Goal: Ask a question

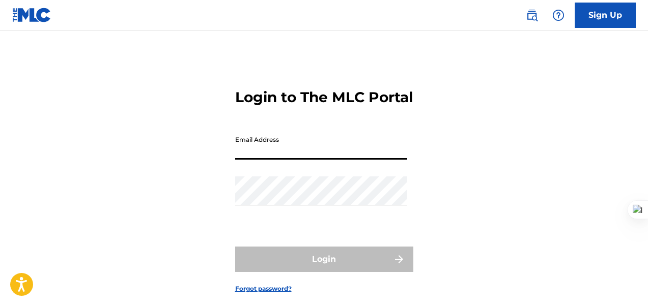
type input "[EMAIL_ADDRESS][DOMAIN_NAME]"
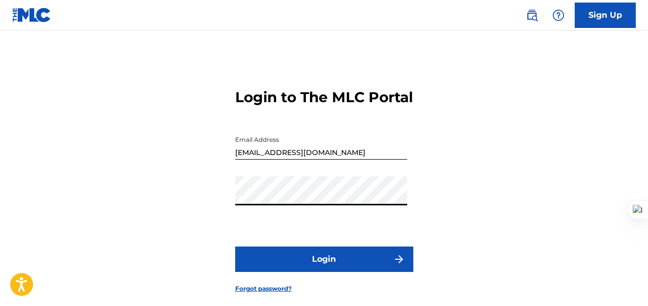
click at [340, 272] on button "Login" at bounding box center [324, 259] width 178 height 25
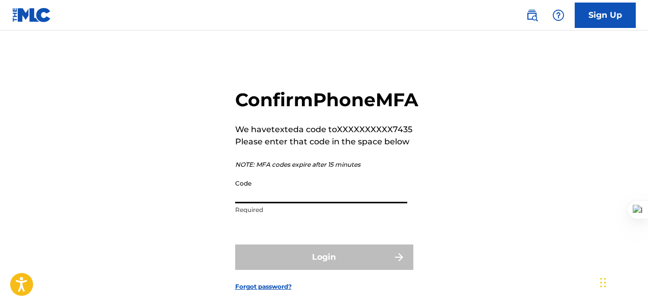
click at [279, 204] on input "Code" at bounding box center [321, 189] width 172 height 29
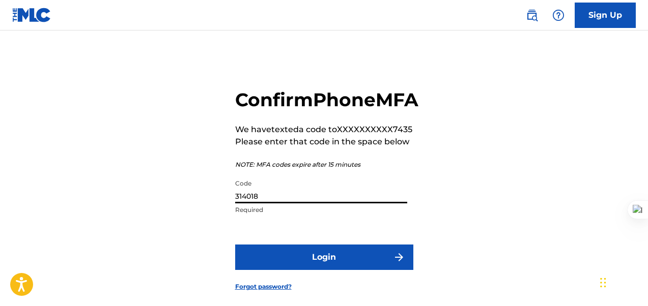
type input "314018"
click at [309, 270] on button "Login" at bounding box center [324, 257] width 178 height 25
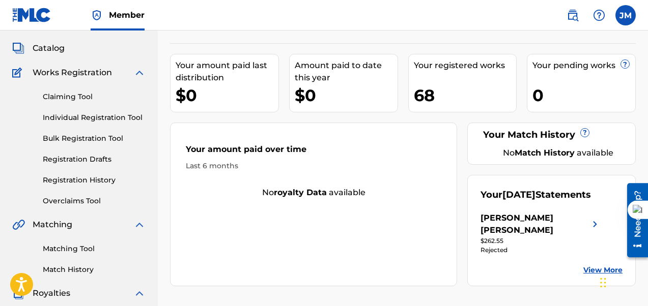
scroll to position [53, 0]
click at [539, 236] on div "JUAN CARLOS MUSTELIER CAMPOS" at bounding box center [534, 224] width 108 height 24
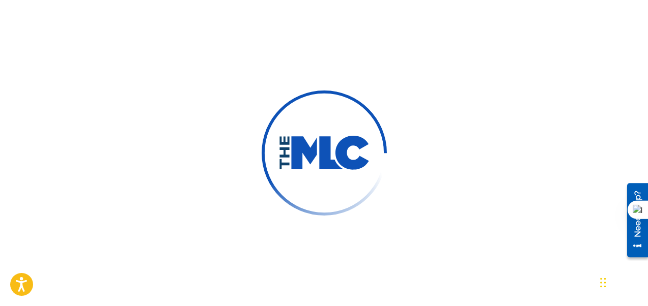
click at [506, 145] on div at bounding box center [324, 153] width 648 height 306
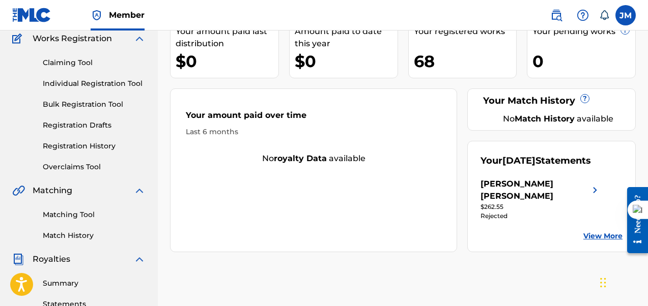
scroll to position [88, 0]
click at [600, 241] on link "View More" at bounding box center [602, 236] width 39 height 11
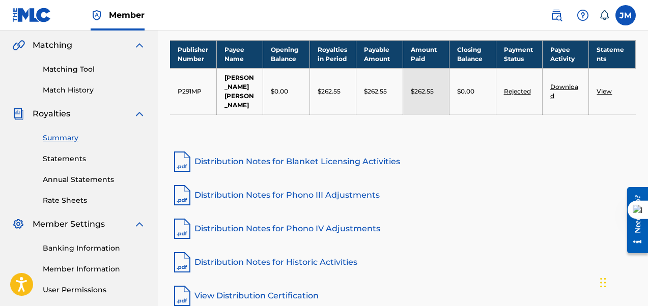
scroll to position [227, 0]
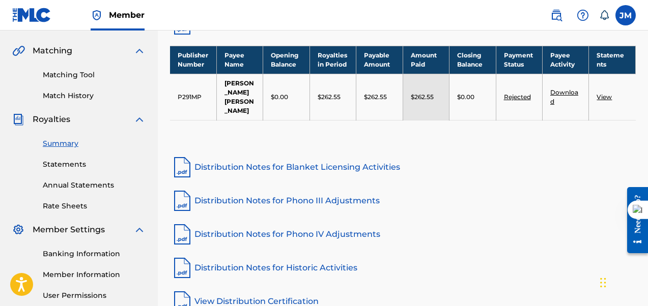
click at [522, 101] on link "Rejected" at bounding box center [517, 97] width 27 height 8
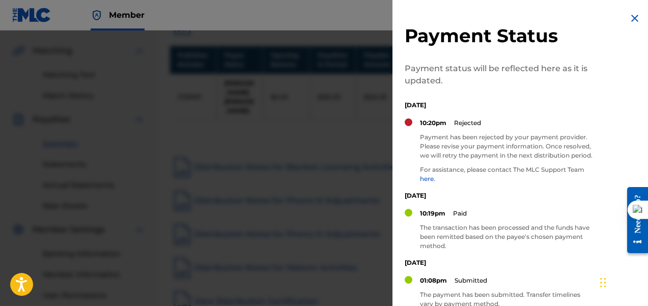
click at [425, 183] on link "here." at bounding box center [427, 179] width 15 height 8
click at [422, 137] on p "Payment has been rejected by your payment provider. Please revise your payment …" at bounding box center [506, 146] width 173 height 27
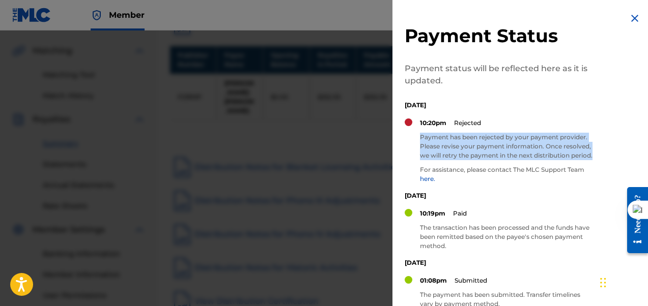
drag, startPoint x: 441, startPoint y: 165, endPoint x: 420, endPoint y: 137, distance: 35.0
click at [420, 137] on p "Payment has been rejected by your payment provider. Please revise your payment …" at bounding box center [506, 146] width 173 height 27
click at [533, 115] on div "Payment Status Payment status will be reflected here as it is updated. [DATE] 1…" at bounding box center [522, 283] width 261 height 567
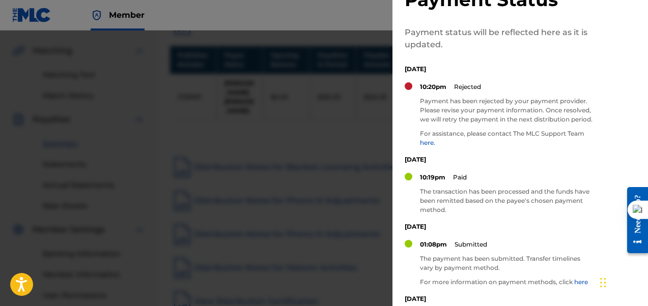
scroll to position [0, 0]
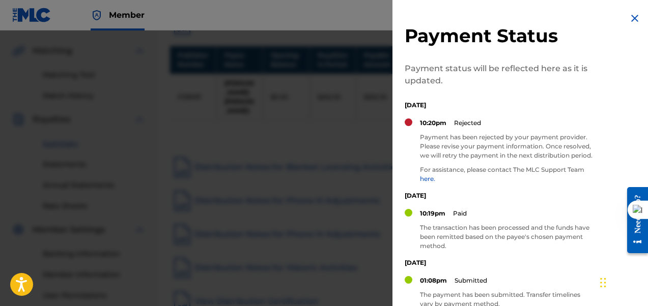
click at [632, 14] on img at bounding box center [635, 18] width 12 height 12
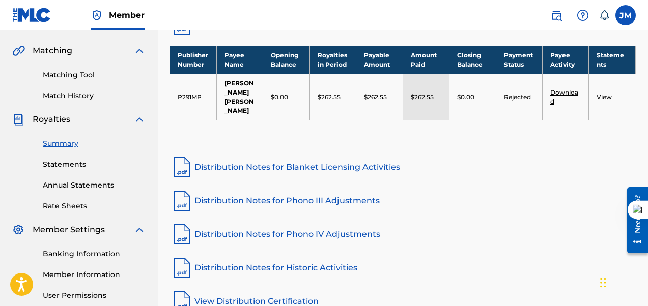
click at [73, 252] on link "Banking Information" at bounding box center [94, 254] width 103 height 11
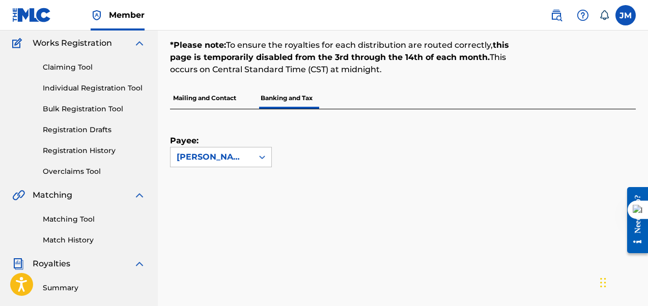
scroll to position [83, 0]
click at [219, 99] on p "Mailing and Contact" at bounding box center [204, 97] width 69 height 21
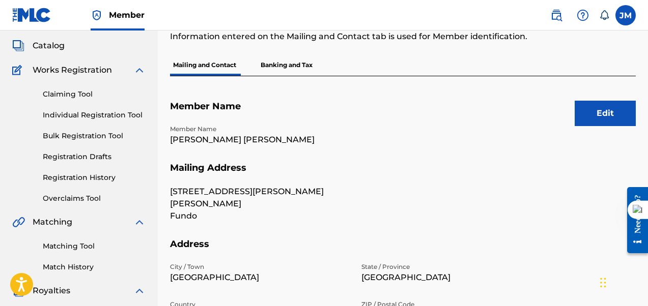
scroll to position [54, 0]
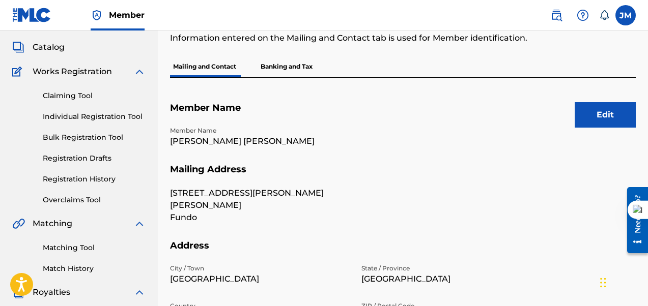
click at [301, 70] on p "Banking and Tax" at bounding box center [287, 66] width 58 height 21
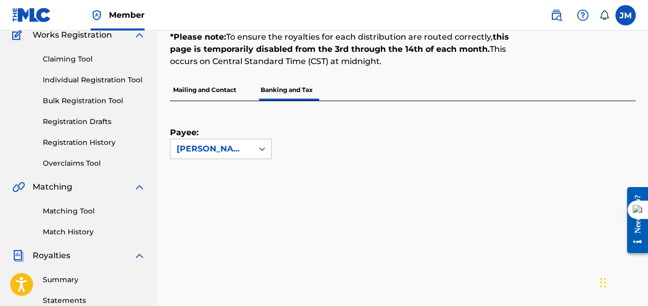
scroll to position [92, 0]
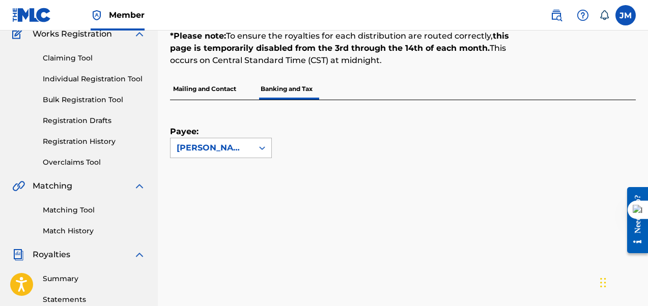
click at [263, 145] on icon at bounding box center [262, 148] width 10 height 10
click at [234, 179] on div "[PERSON_NAME] [PERSON_NAME]" at bounding box center [220, 177] width 101 height 38
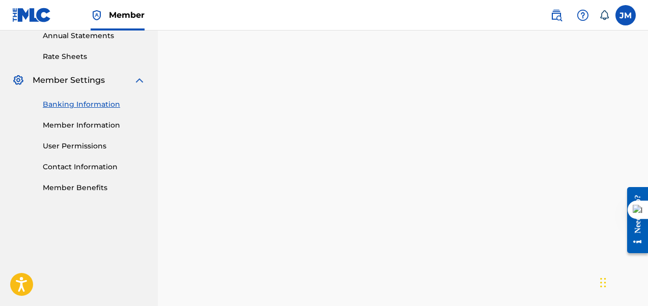
scroll to position [376, 0]
click at [92, 167] on link "Contact Information" at bounding box center [94, 167] width 103 height 11
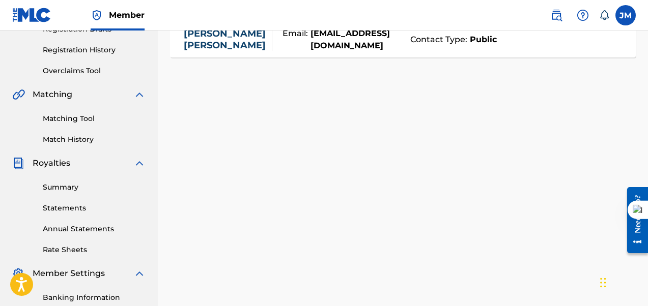
scroll to position [189, 0]
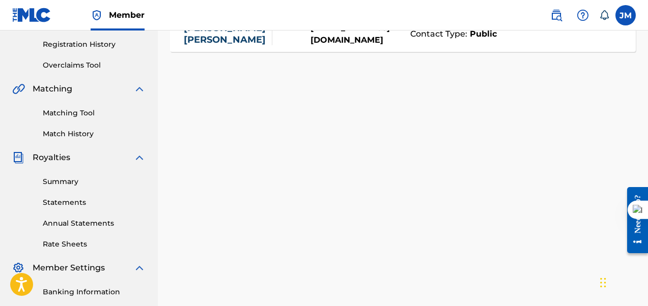
click at [84, 222] on link "Annual Statements" at bounding box center [94, 223] width 103 height 11
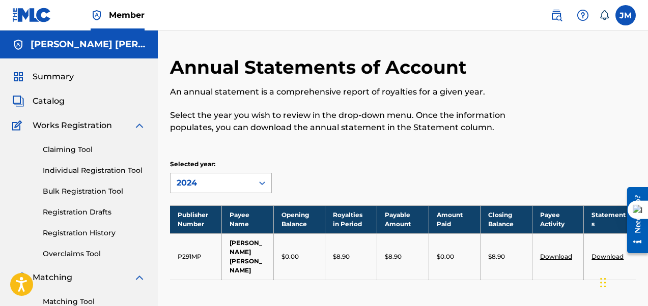
click at [262, 185] on icon at bounding box center [262, 183] width 10 height 10
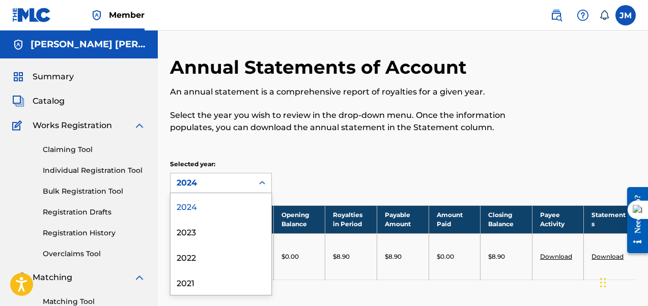
click at [342, 157] on div "Annual Statements of Account An annual statement is a comprehensive report of r…" at bounding box center [403, 181] width 466 height 250
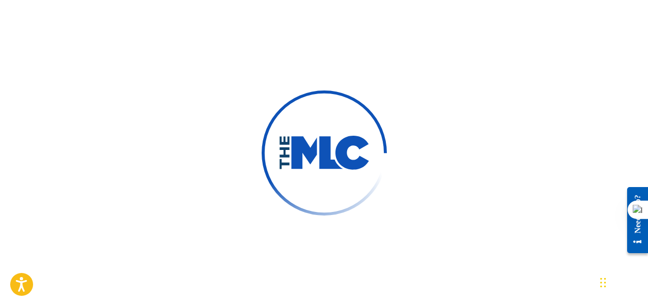
click at [420, 104] on div at bounding box center [324, 153] width 648 height 306
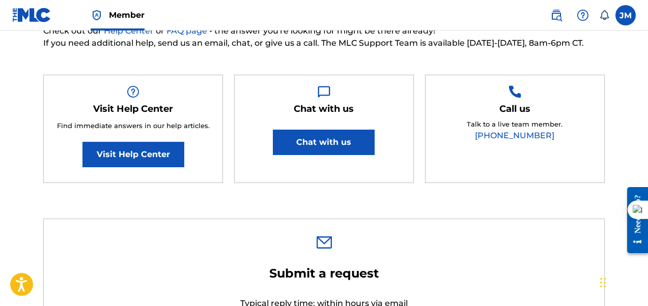
scroll to position [143, 0]
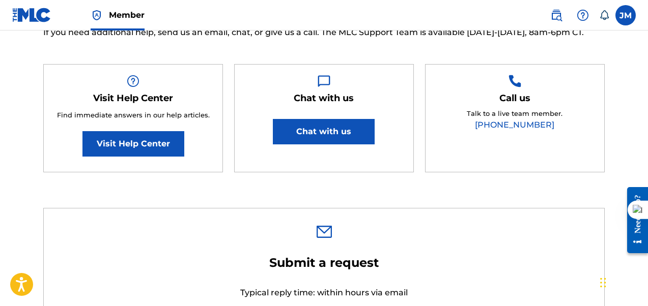
type input "[PERSON_NAME]"
type input "[EMAIL_ADDRESS][DOMAIN_NAME]"
click at [321, 136] on button "Chat with us" at bounding box center [324, 131] width 102 height 25
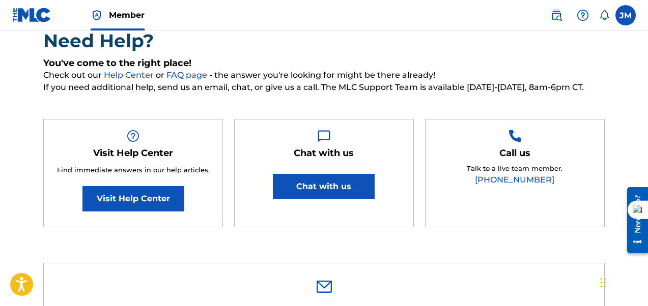
scroll to position [94, 0]
